Goal: Information Seeking & Learning: Learn about a topic

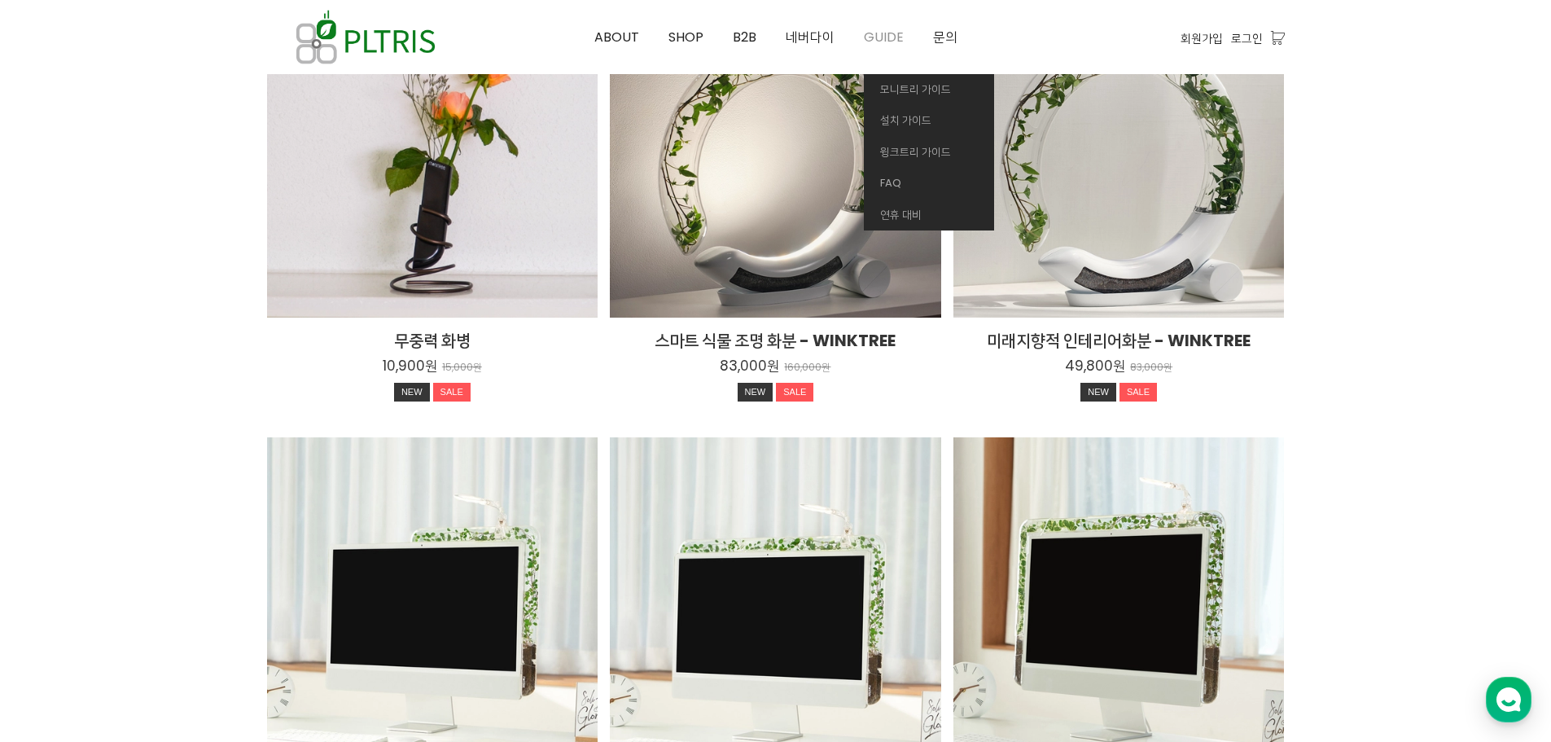
scroll to position [2216, 0]
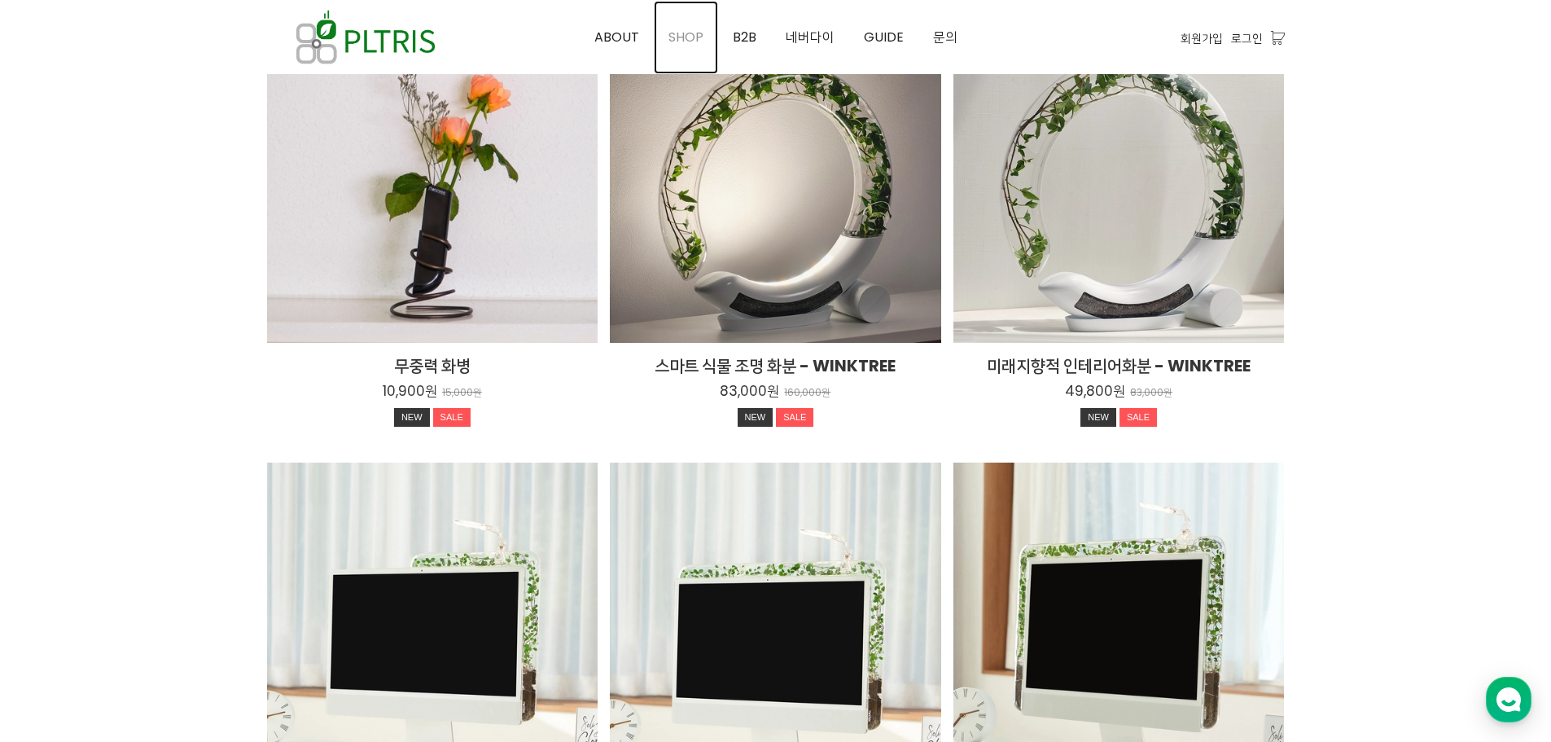
click at [692, 34] on span "SHOP" at bounding box center [686, 37] width 35 height 19
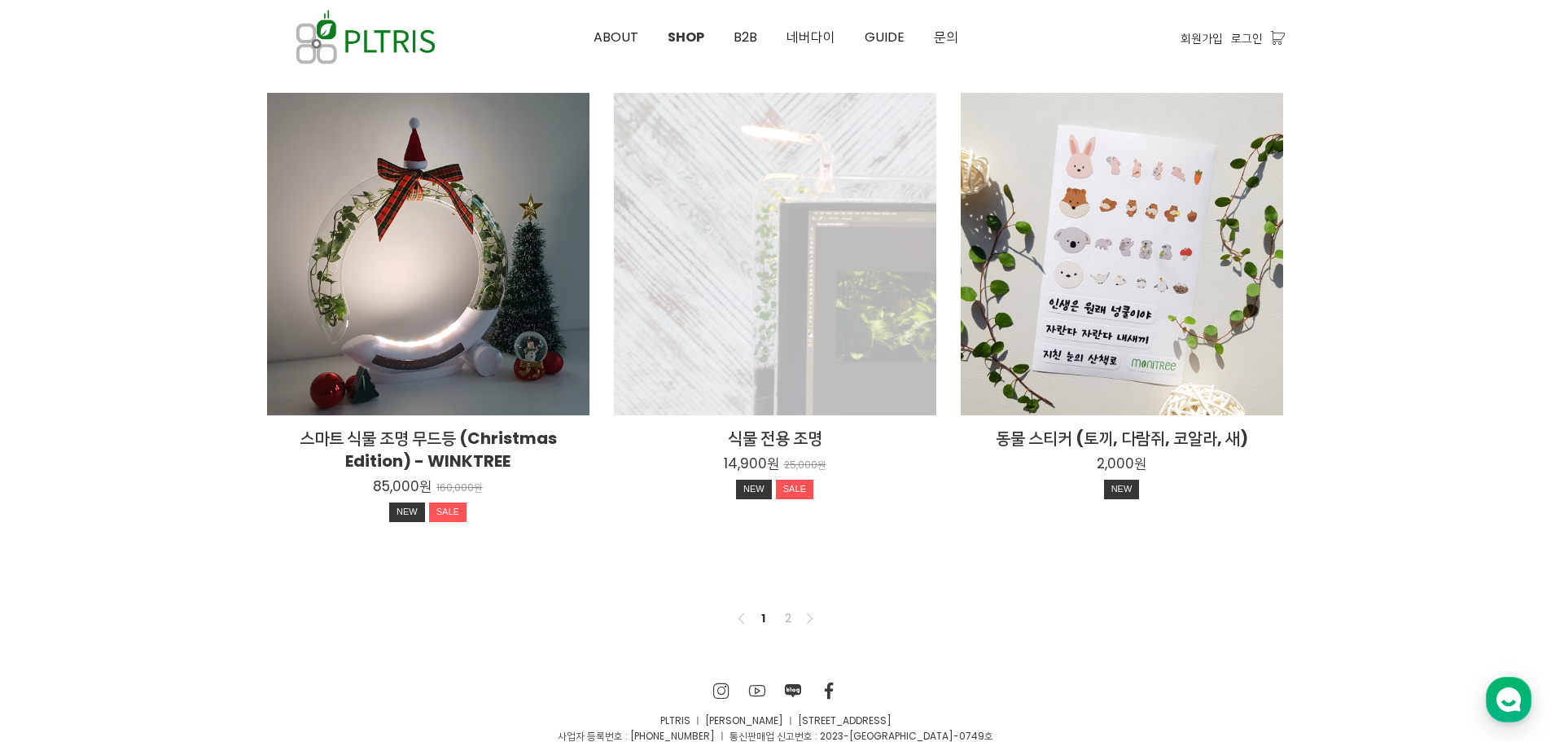
scroll to position [1140, 0]
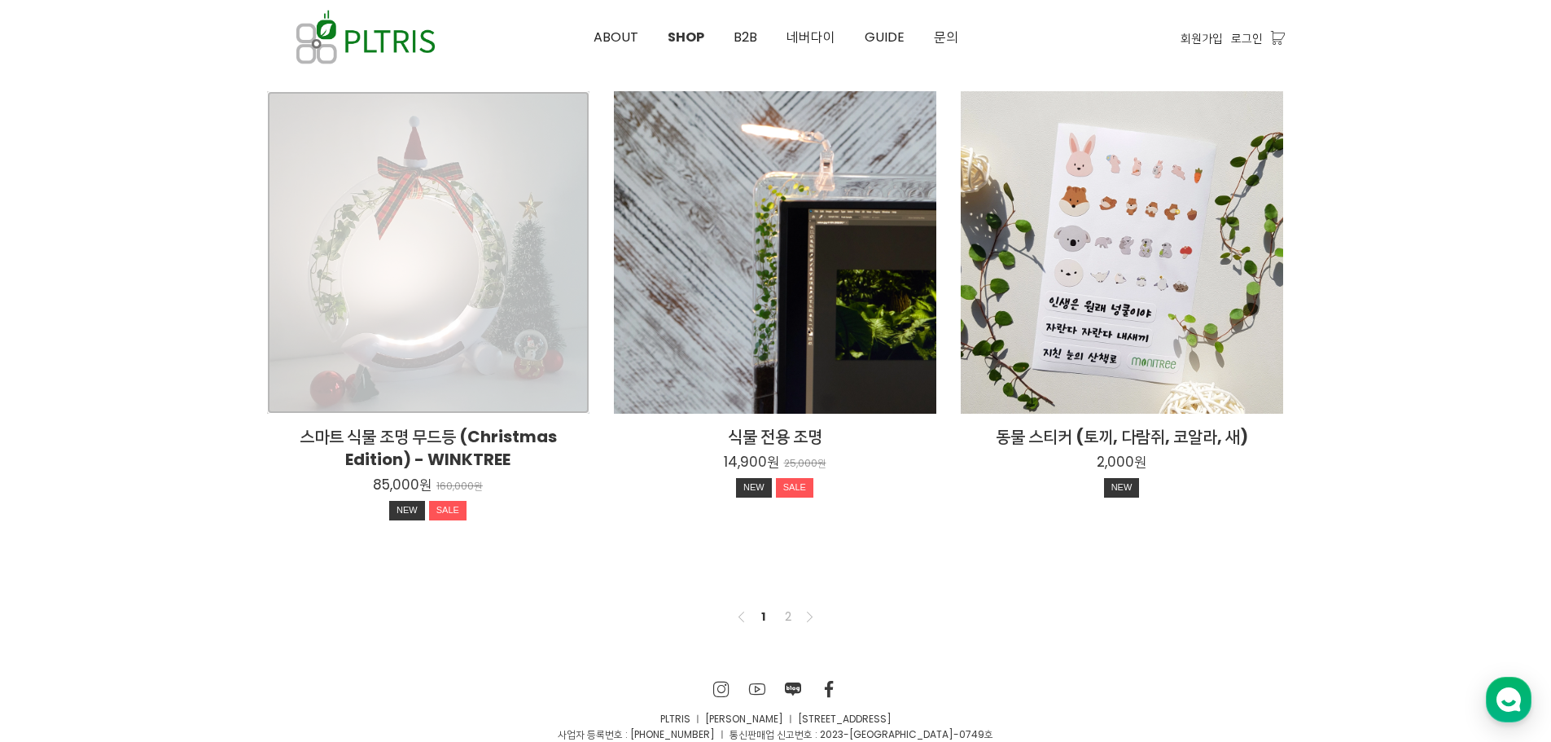
click at [495, 353] on div "스마트 식물 조명 무드등 (Christmas Edition) - WINKTREE 85,000원 160,000원 NEW SALE" at bounding box center [428, 252] width 322 height 322
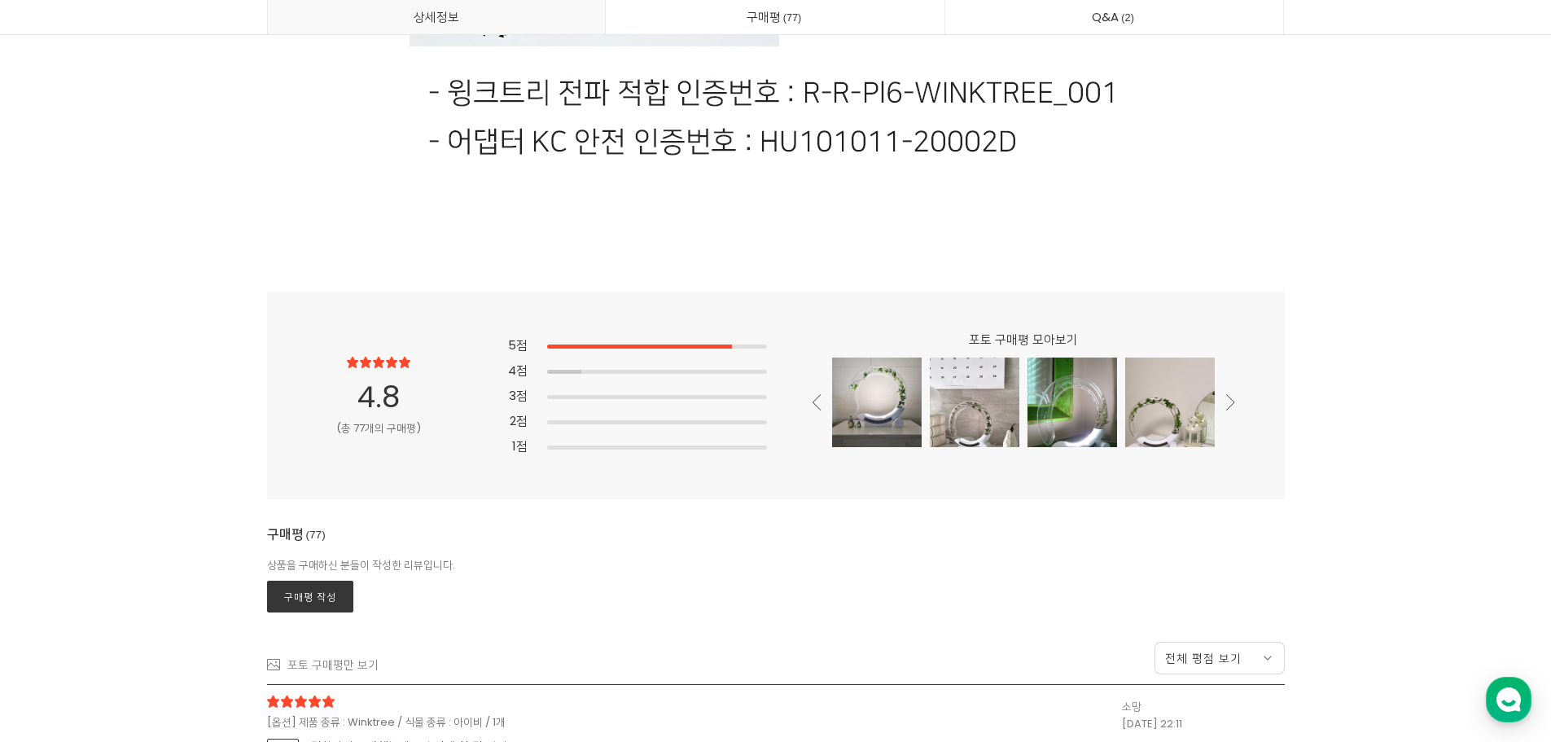
scroll to position [32572, 0]
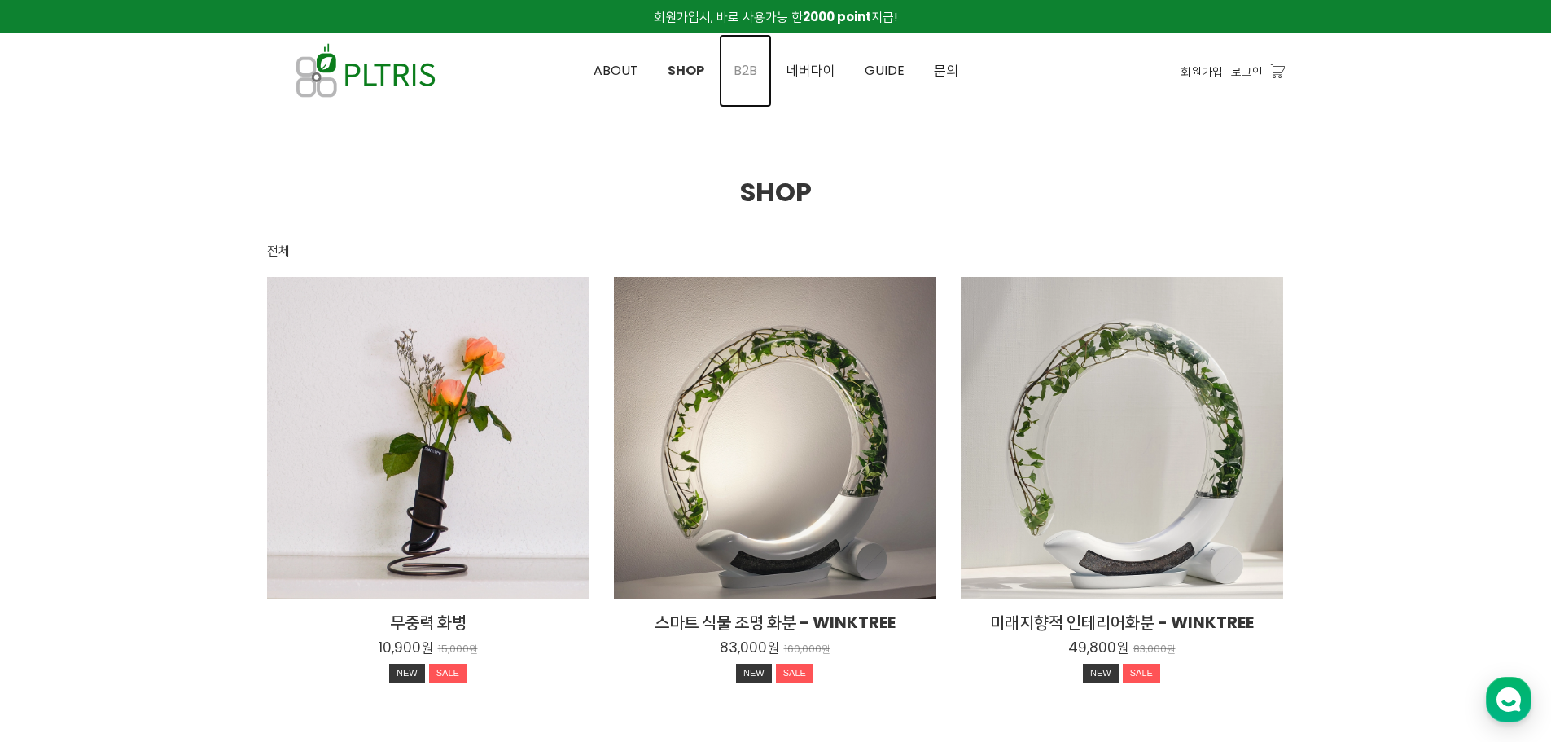
click at [744, 74] on span "B2B" at bounding box center [746, 70] width 24 height 19
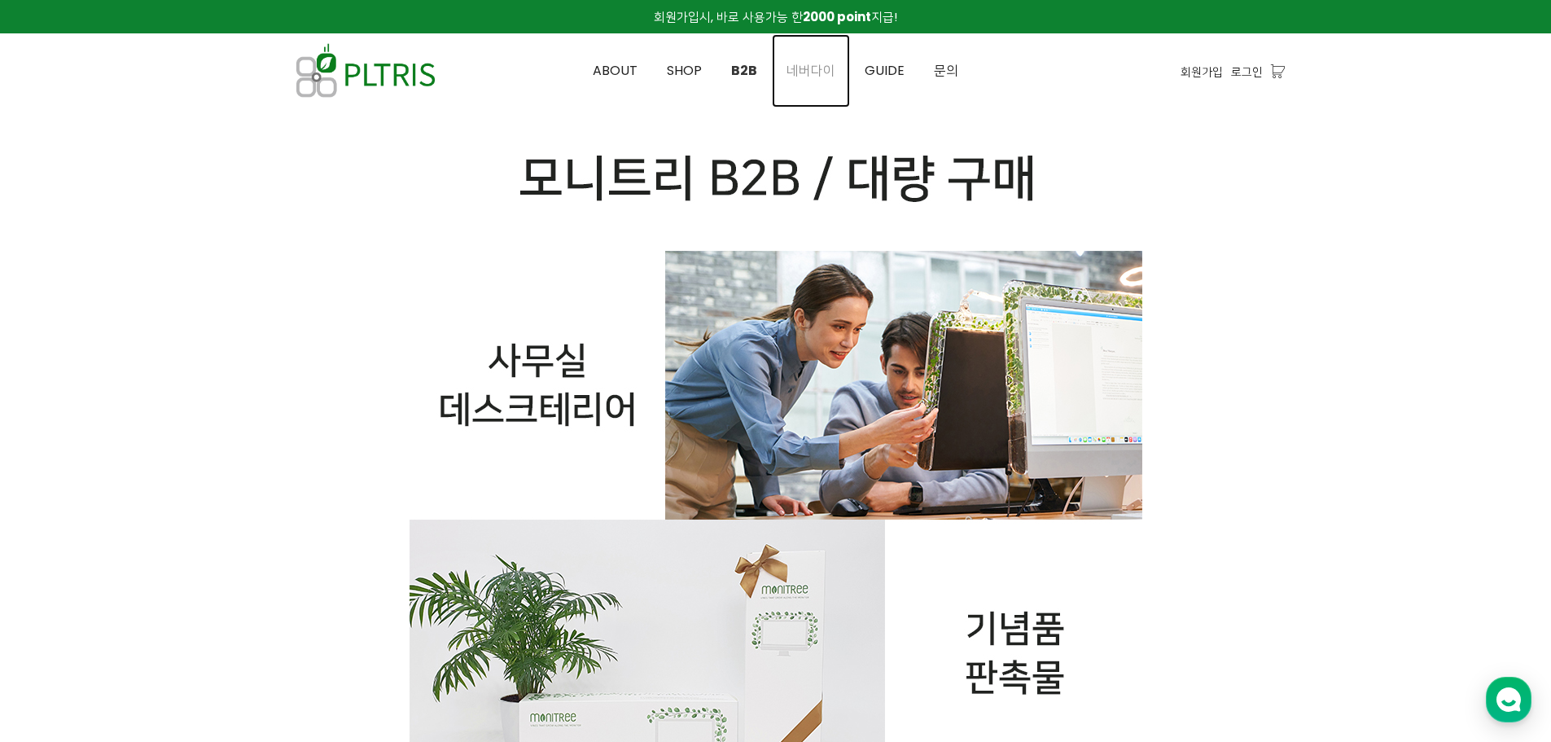
click at [819, 73] on span "네버다이" at bounding box center [811, 70] width 49 height 19
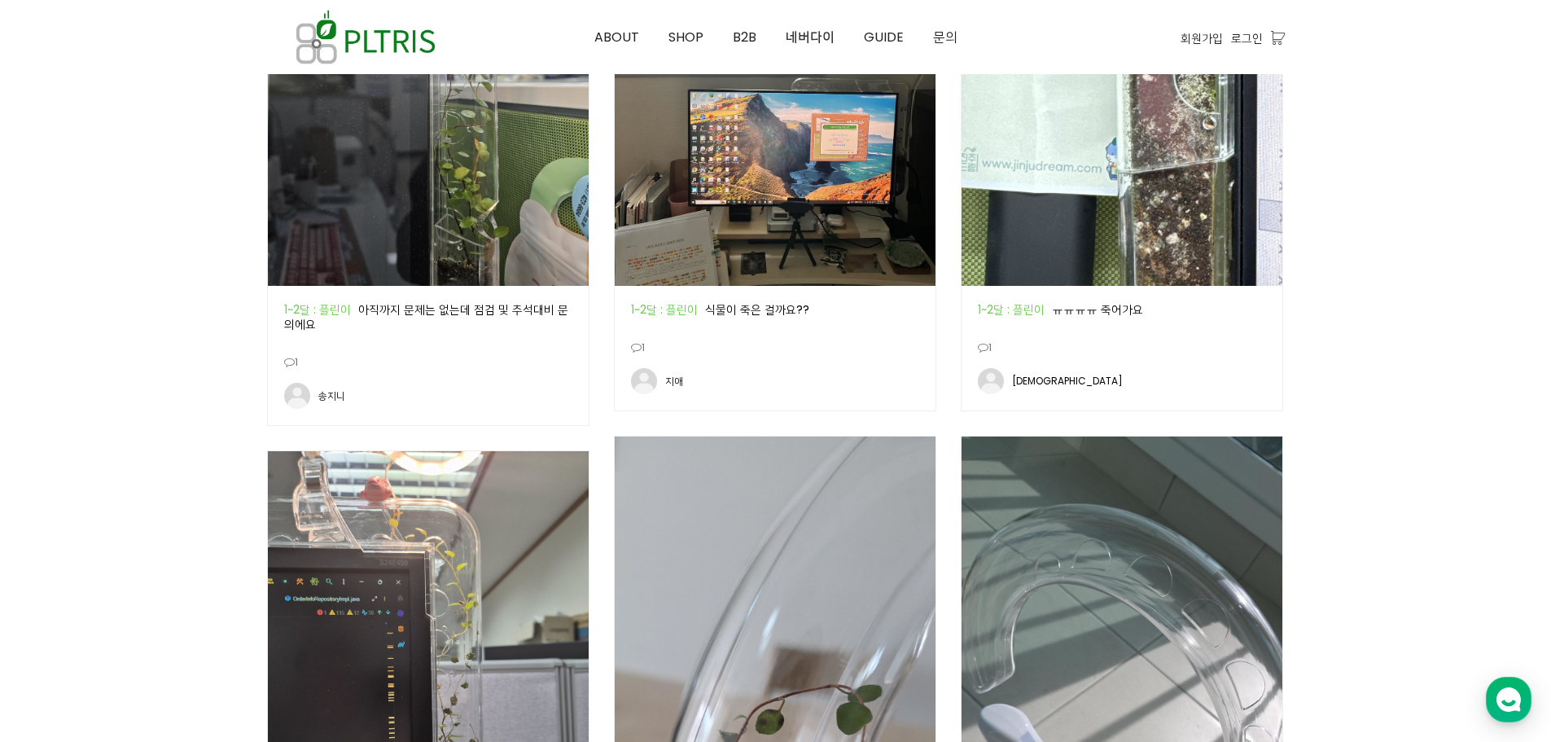
scroll to position [1140, 0]
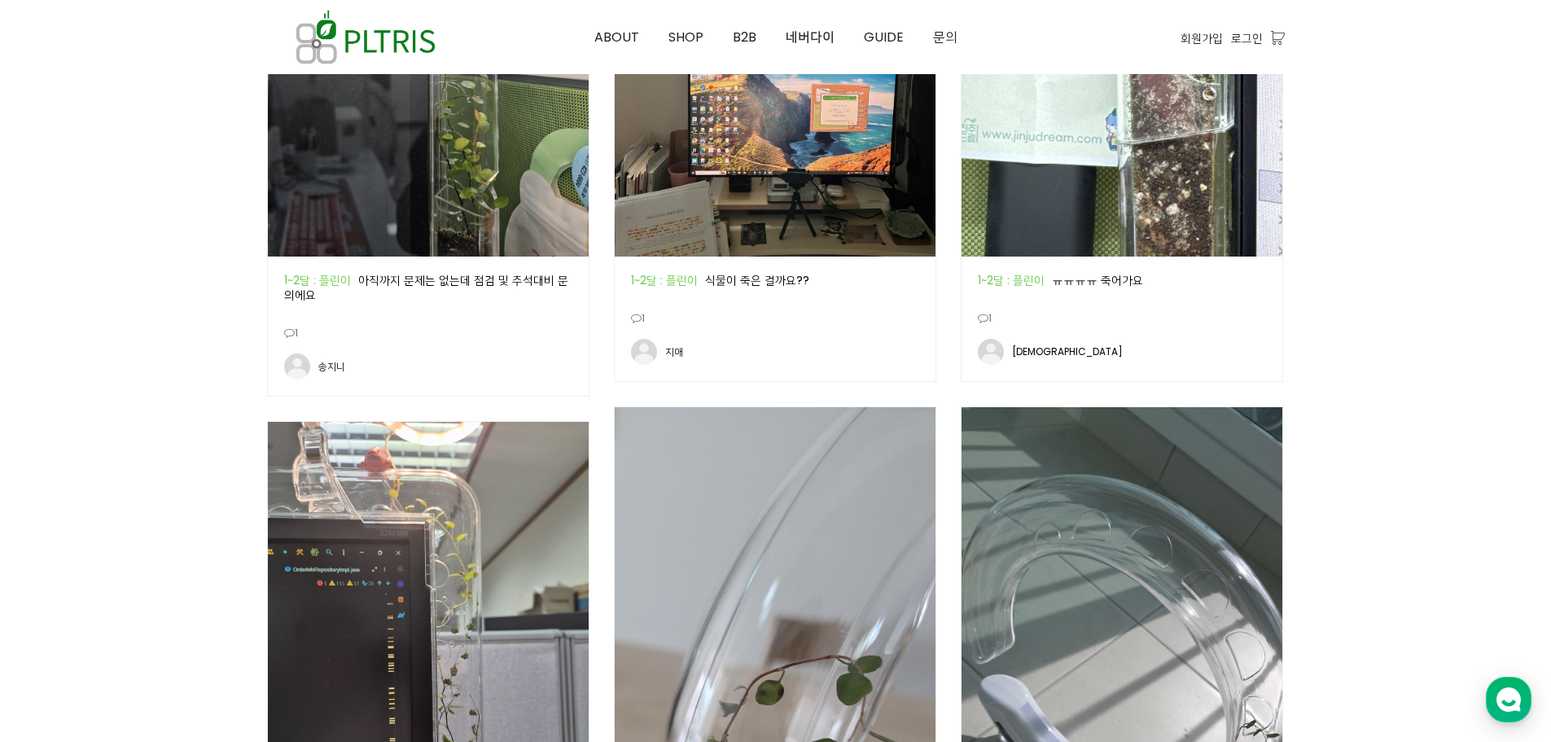
click at [786, 208] on img at bounding box center [775, 43] width 321 height 428
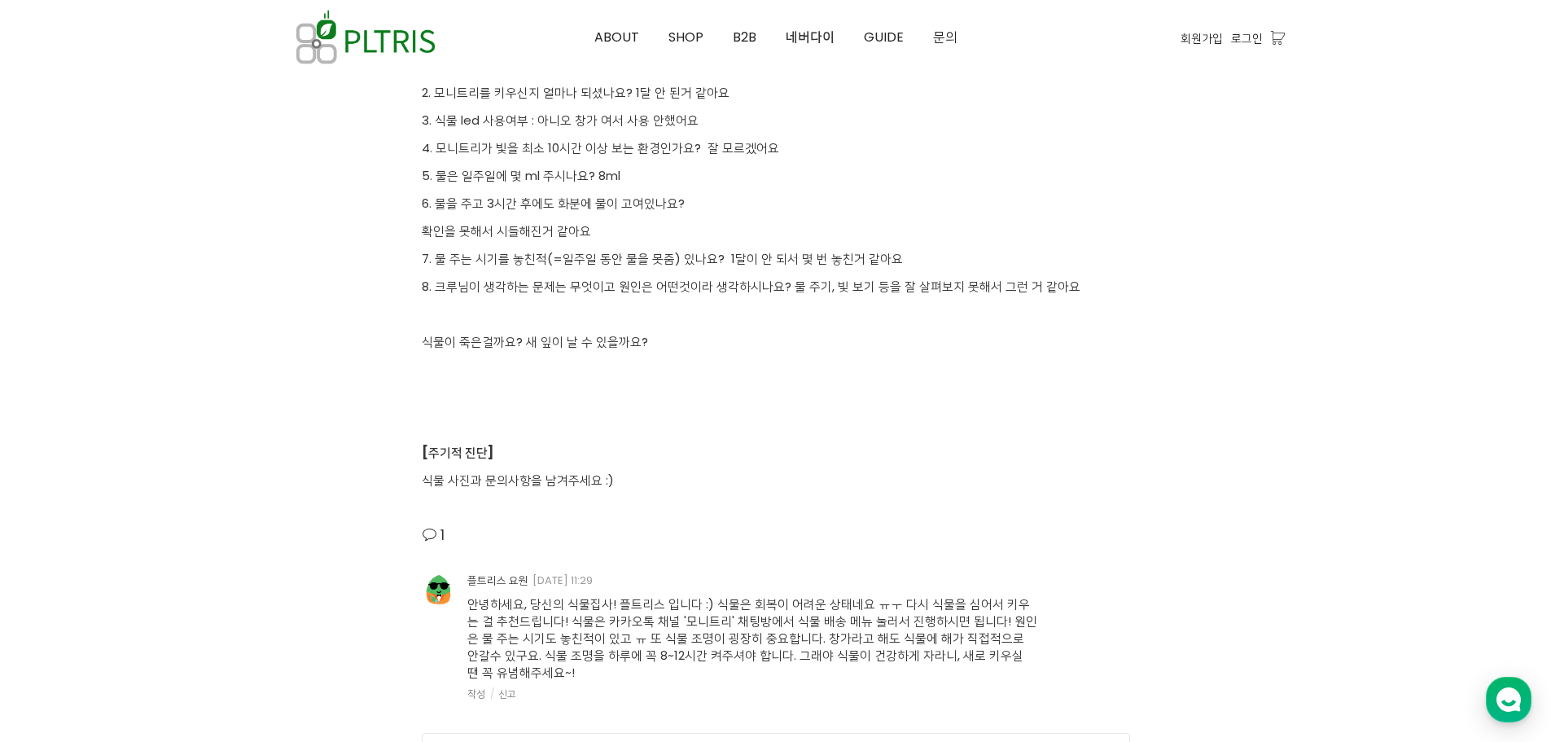
scroll to position [4397, 0]
